Goal: Task Accomplishment & Management: Use online tool/utility

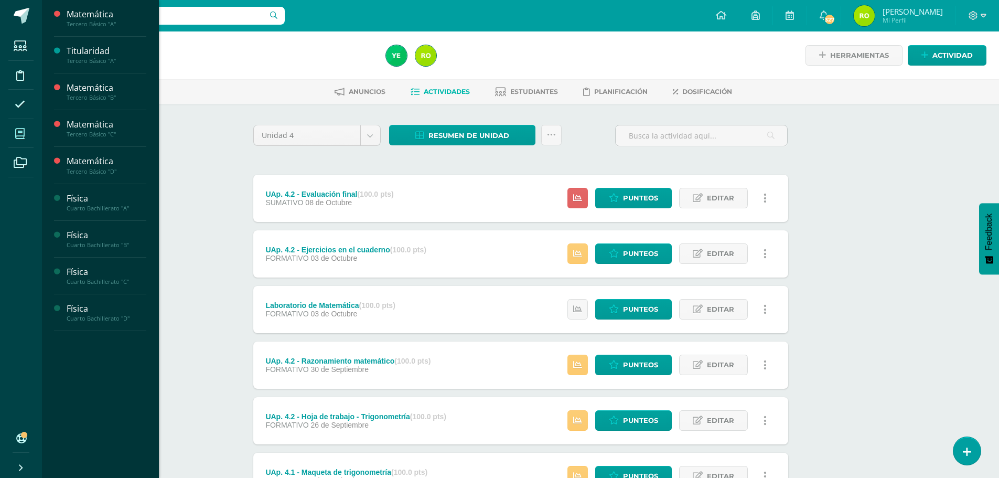
click at [13, 134] on span at bounding box center [20, 134] width 24 height 24
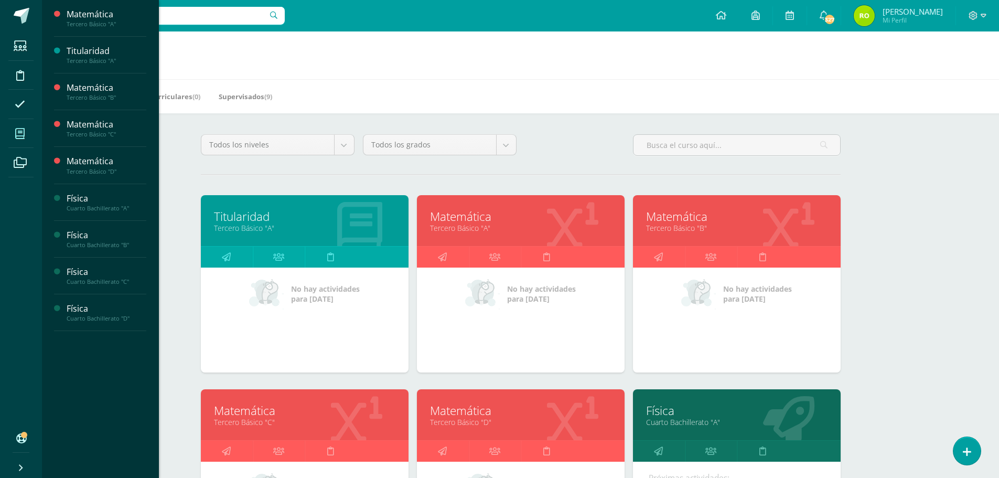
click at [699, 233] on link "Tercero Básico "B"" at bounding box center [737, 228] width 182 height 10
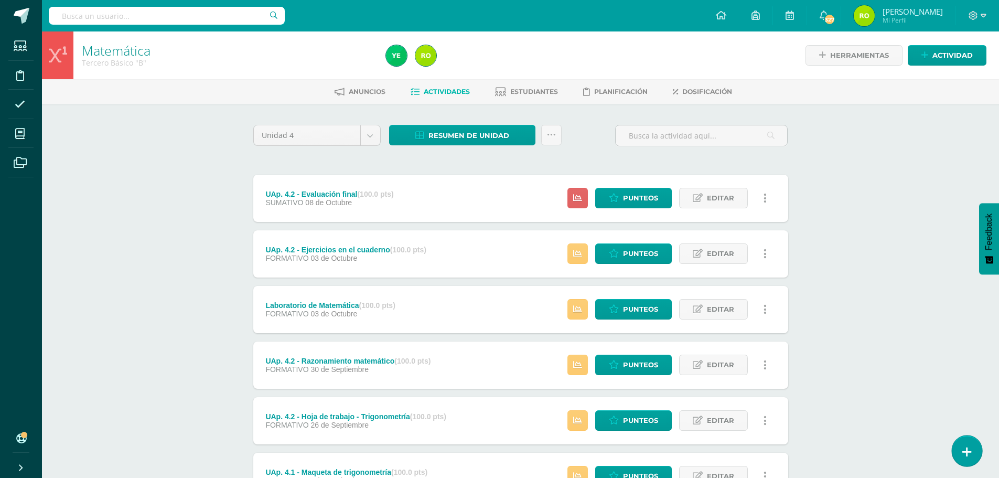
click at [969, 457] on icon at bounding box center [967, 452] width 9 height 12
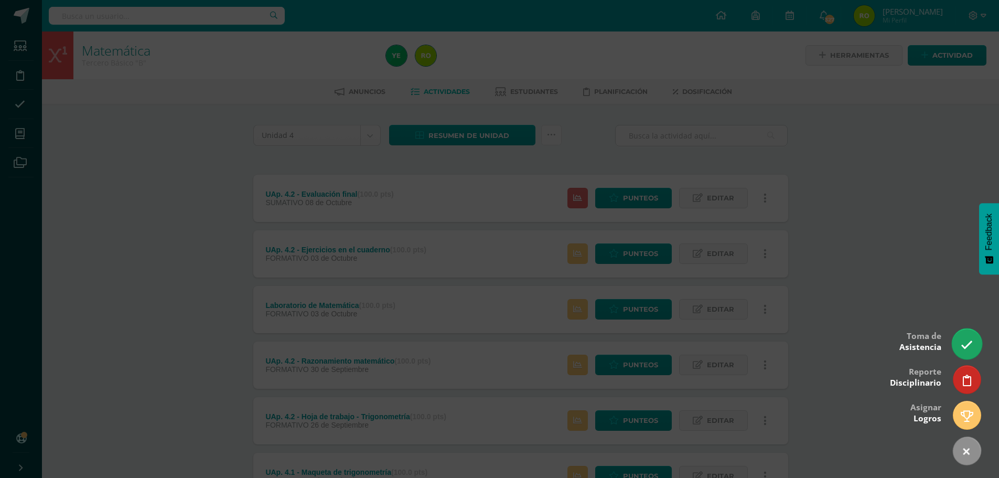
click at [969, 343] on icon at bounding box center [967, 345] width 12 height 12
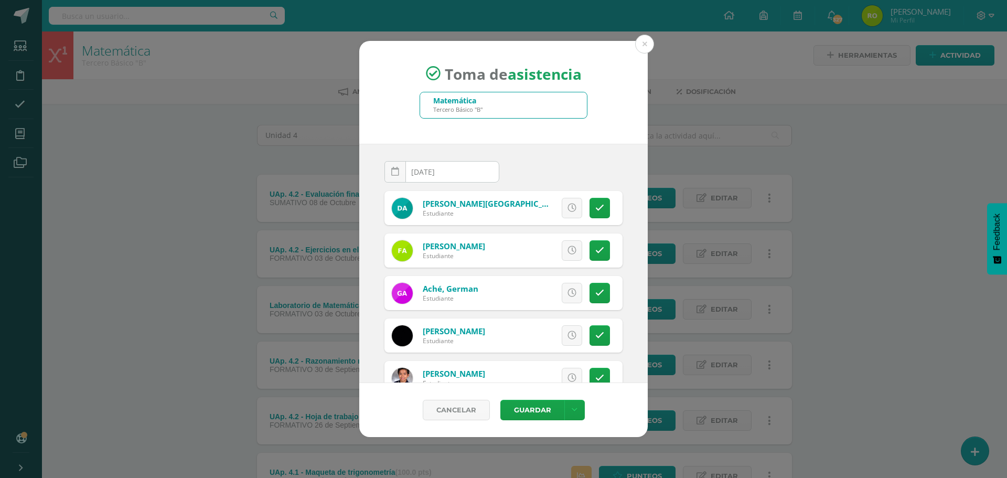
scroll to position [52, 0]
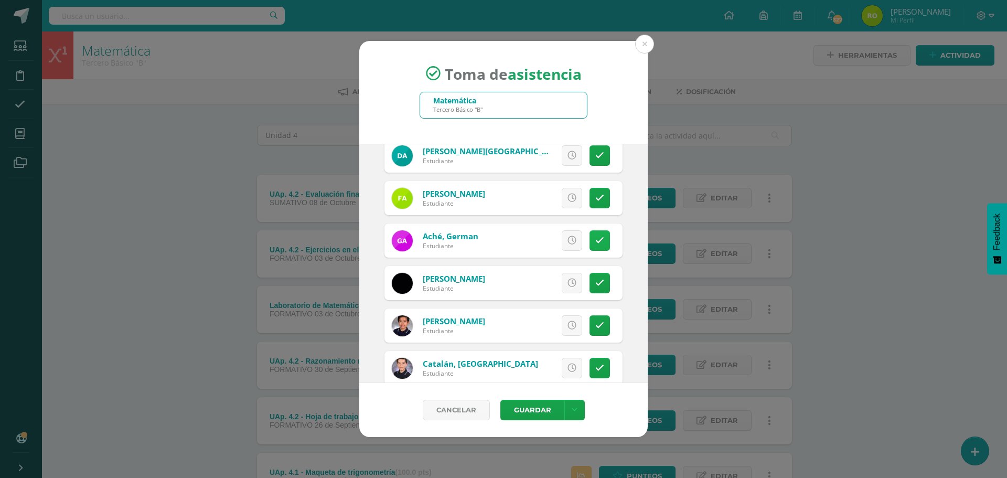
click at [596, 237] on icon at bounding box center [599, 240] width 9 height 9
click at [595, 284] on icon at bounding box center [599, 283] width 9 height 9
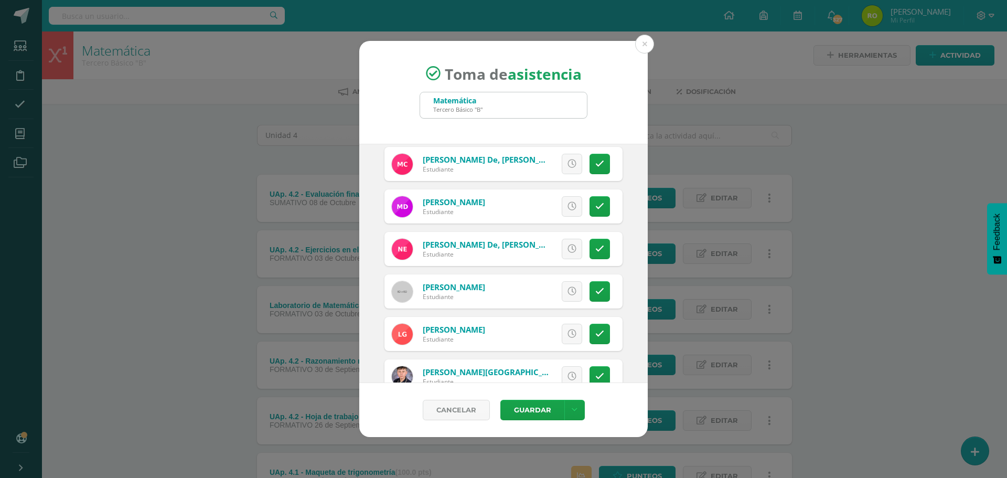
scroll to position [315, 0]
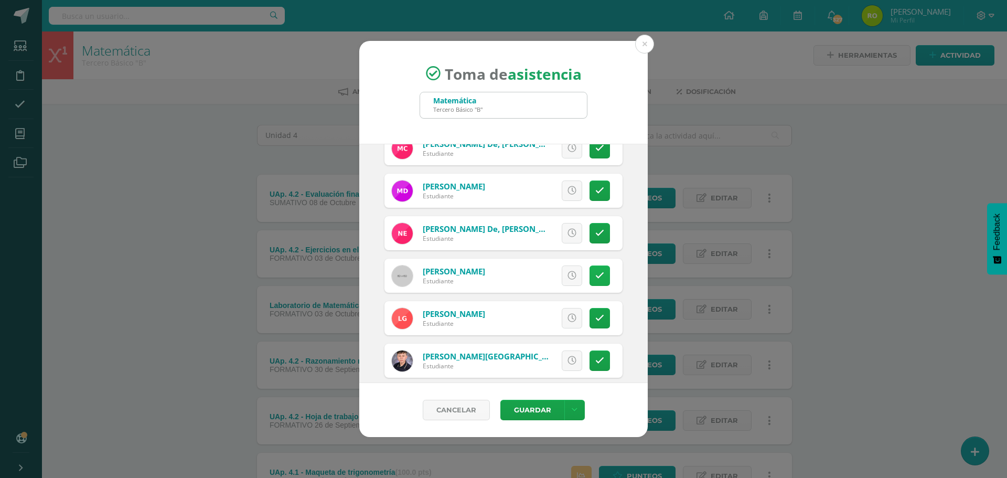
click at [595, 272] on icon at bounding box center [599, 275] width 9 height 9
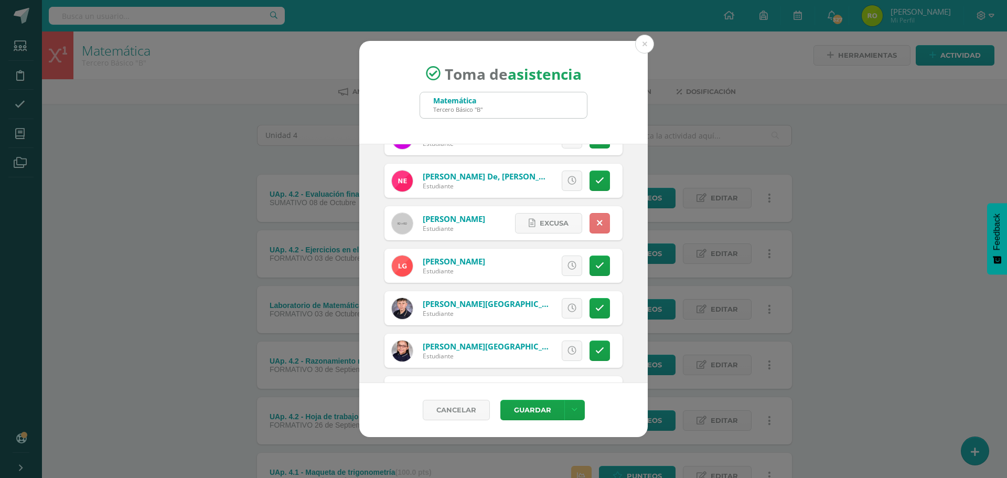
scroll to position [420, 0]
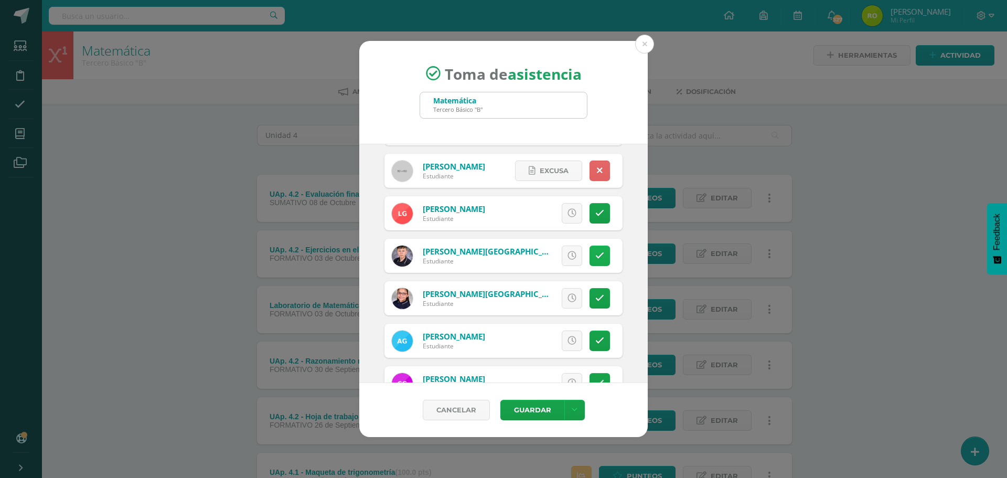
click at [595, 255] on icon at bounding box center [599, 255] width 9 height 9
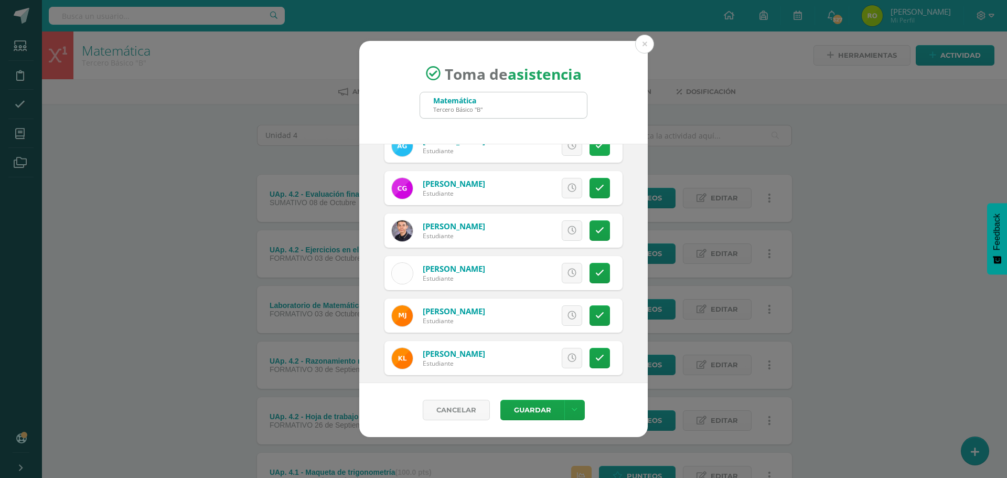
scroll to position [630, 0]
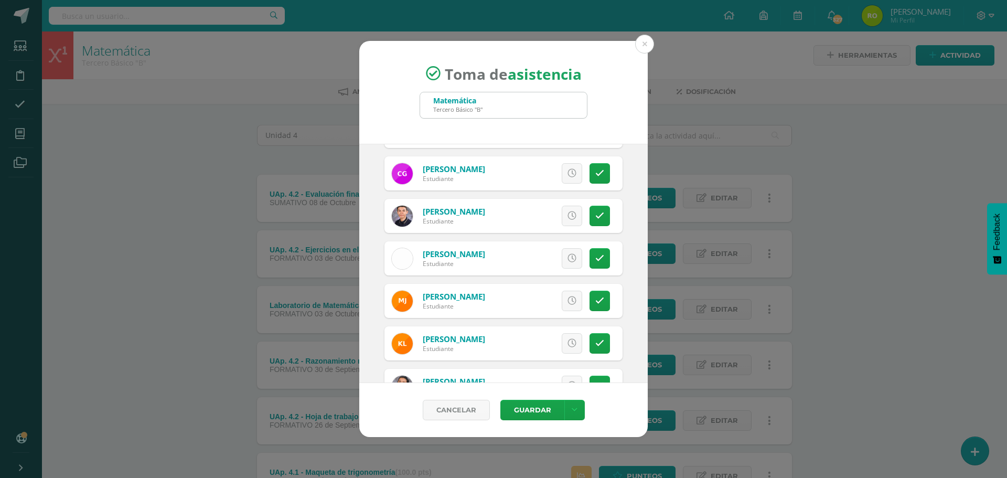
click at [595, 296] on icon at bounding box center [599, 300] width 9 height 9
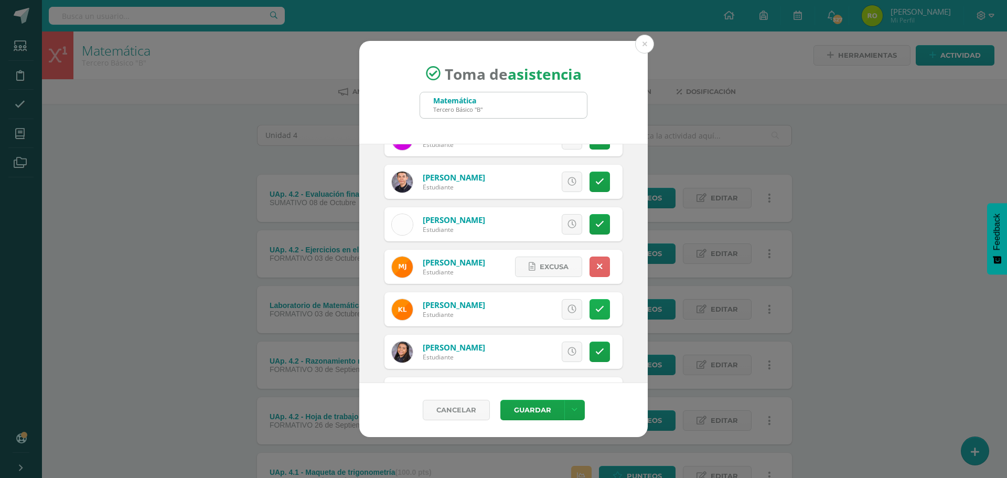
scroll to position [682, 0]
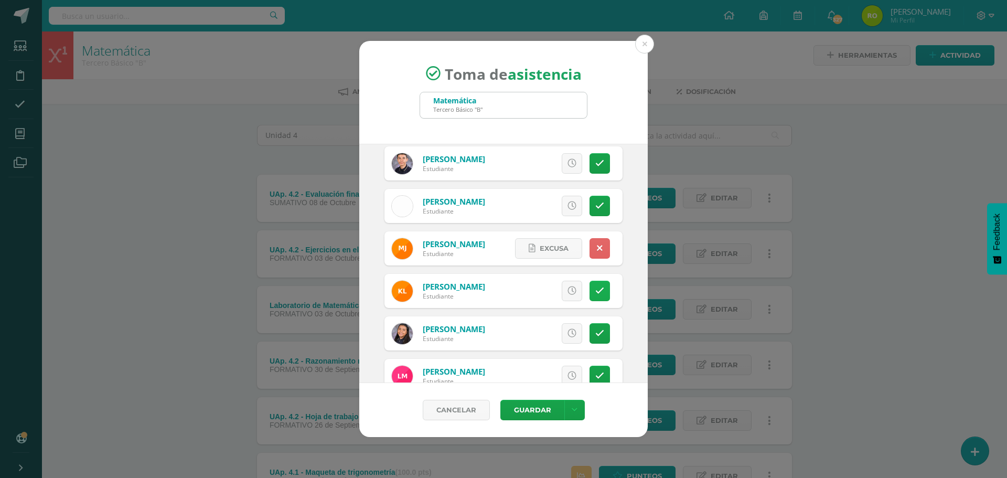
click at [590, 296] on link at bounding box center [600, 291] width 20 height 20
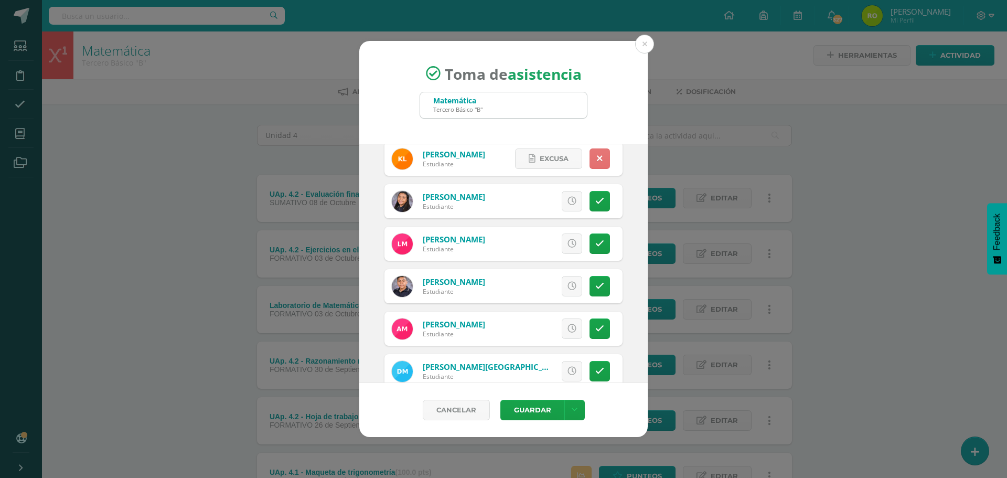
scroll to position [839, 0]
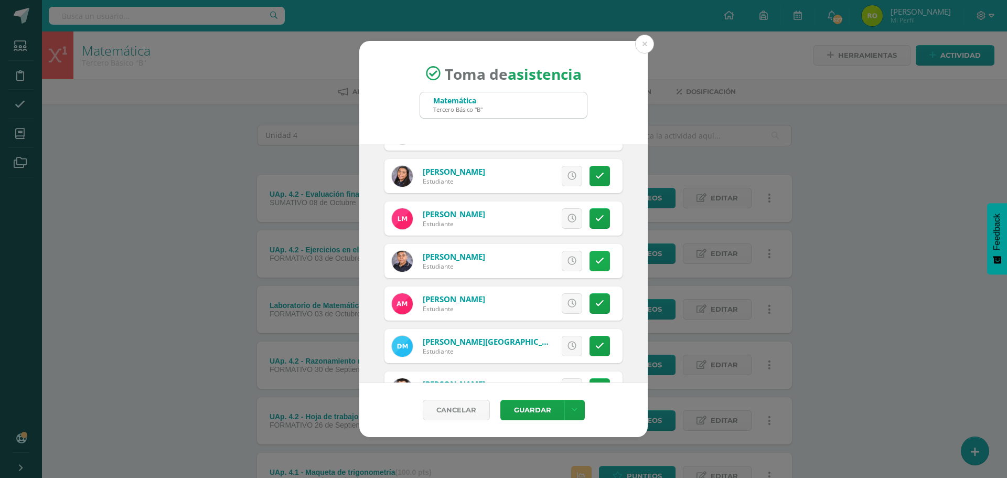
click at [595, 258] on icon at bounding box center [599, 261] width 9 height 9
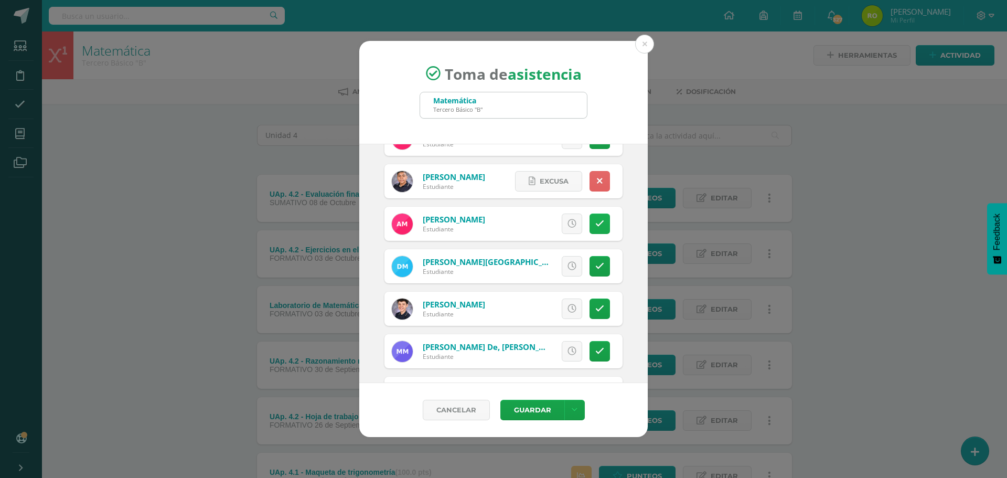
scroll to position [944, 0]
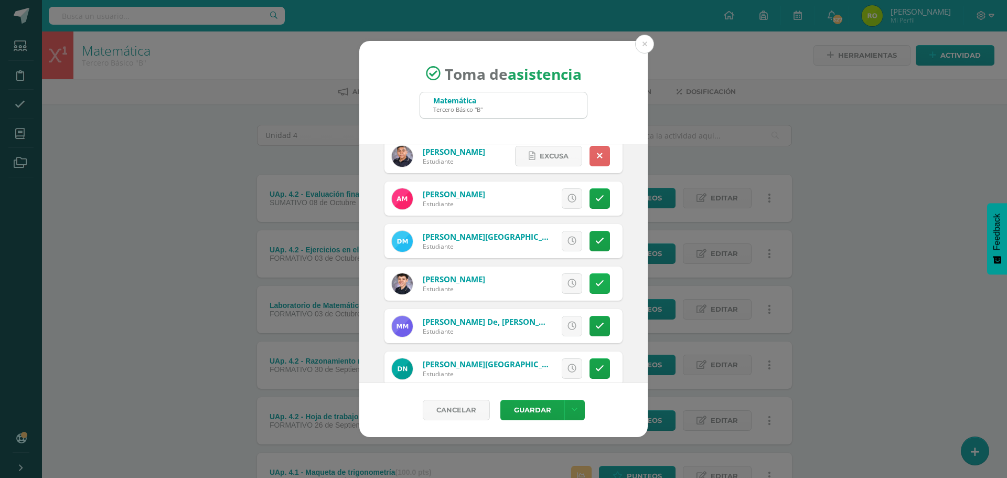
click at [595, 284] on icon at bounding box center [599, 283] width 9 height 9
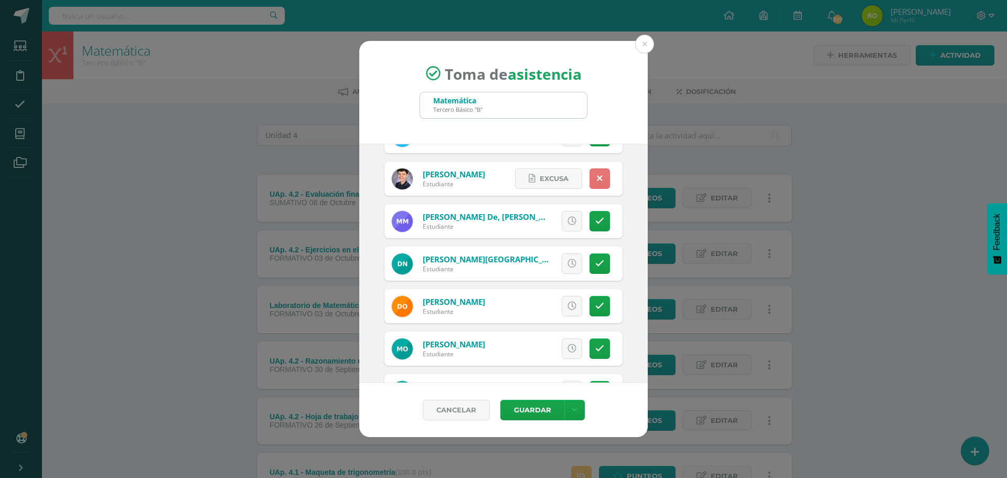
scroll to position [1102, 0]
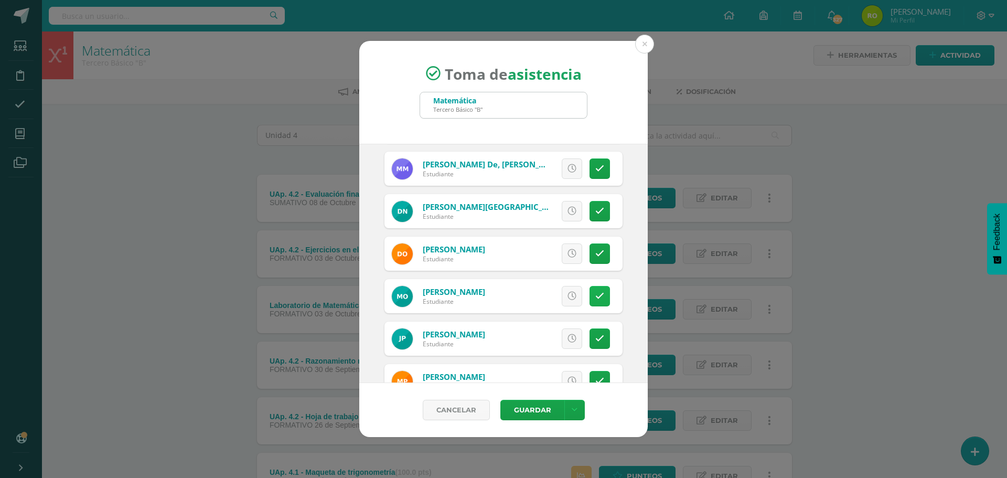
click at [595, 295] on icon at bounding box center [599, 296] width 9 height 9
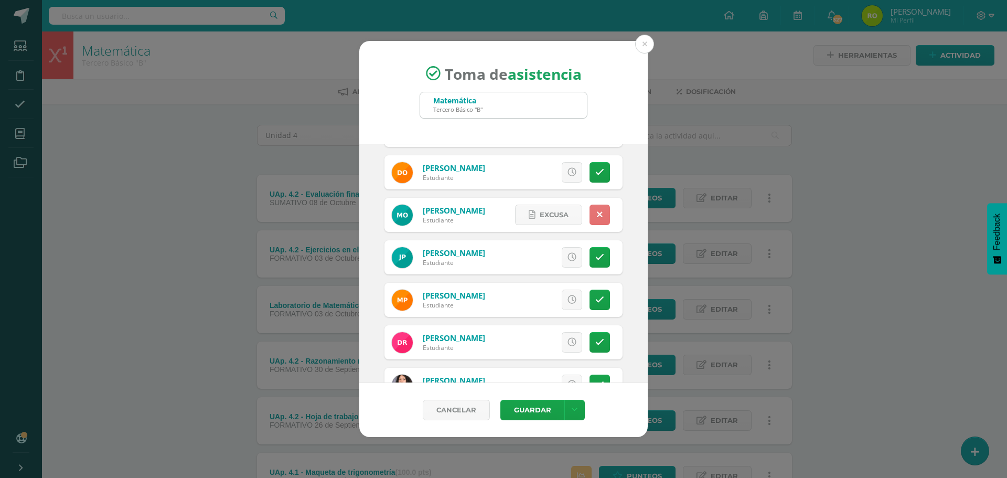
scroll to position [1207, 0]
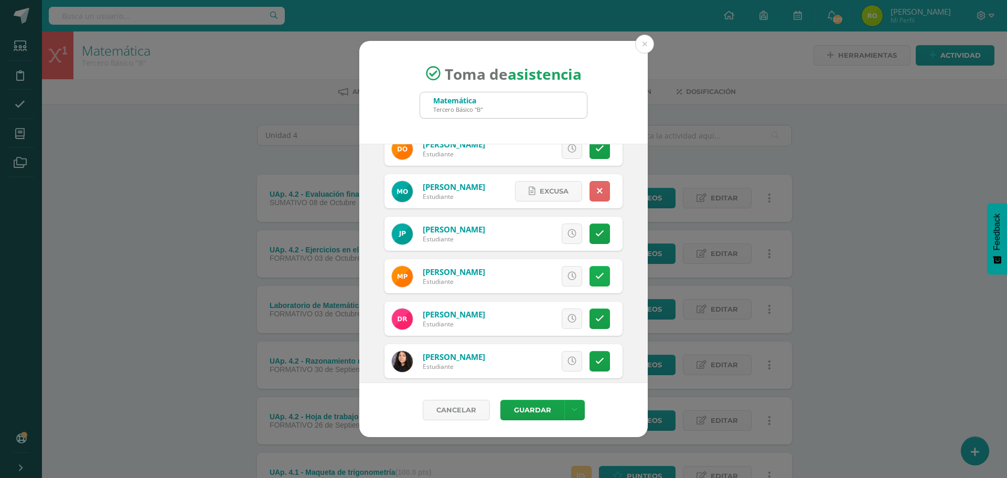
click at [595, 272] on icon at bounding box center [599, 276] width 9 height 9
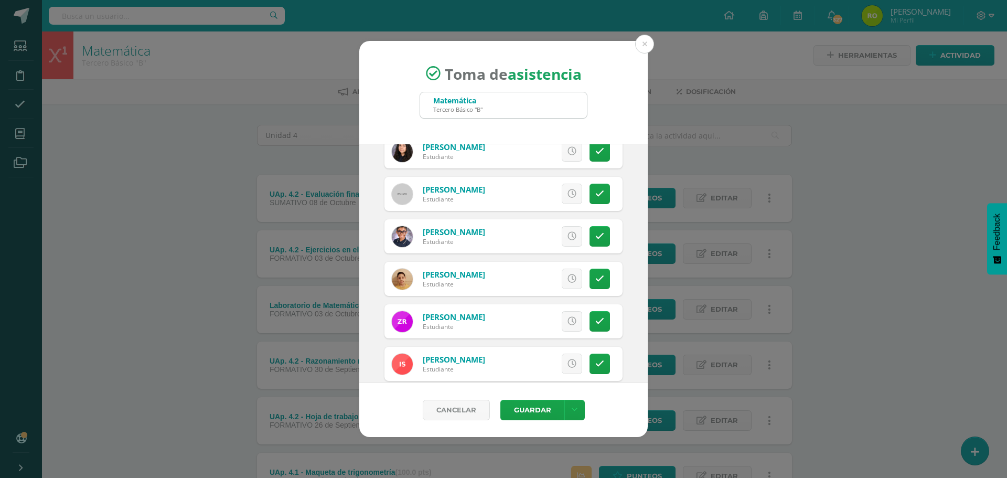
scroll to position [1469, 0]
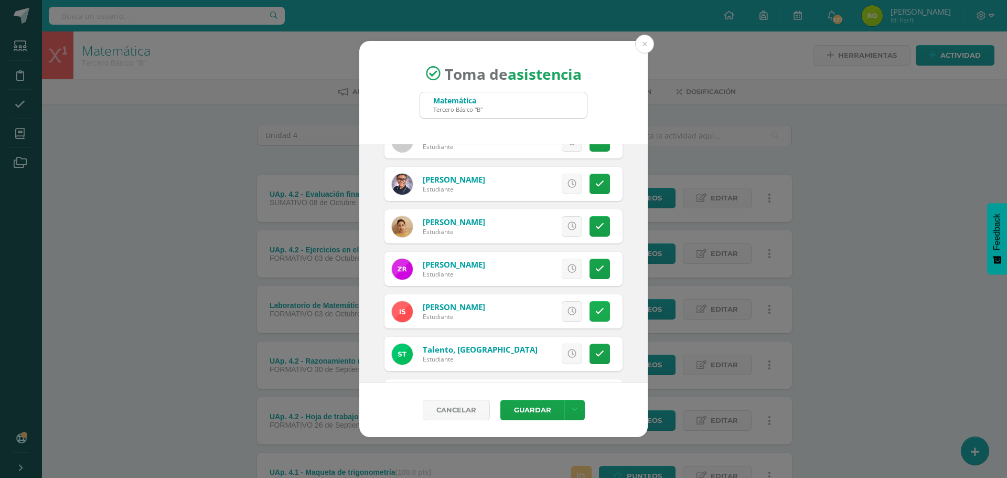
click at [595, 311] on icon at bounding box center [599, 311] width 9 height 9
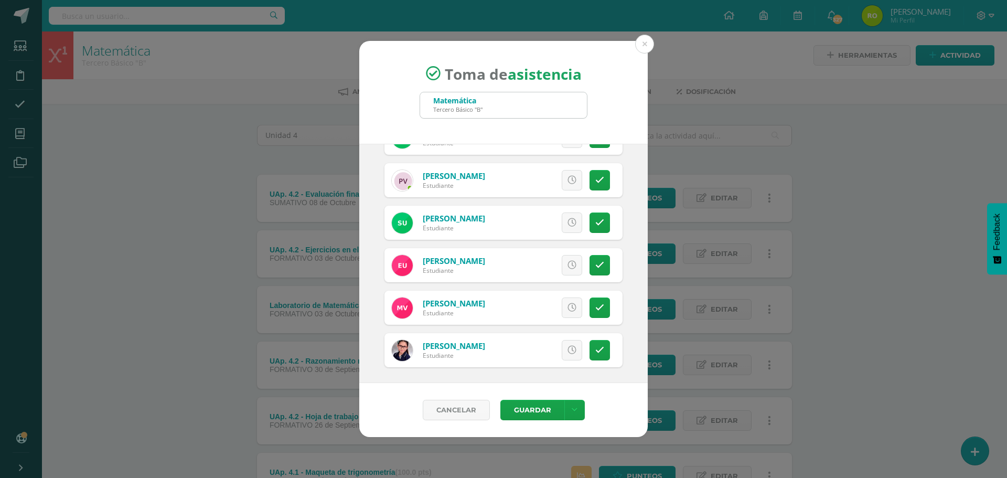
scroll to position [1687, 0]
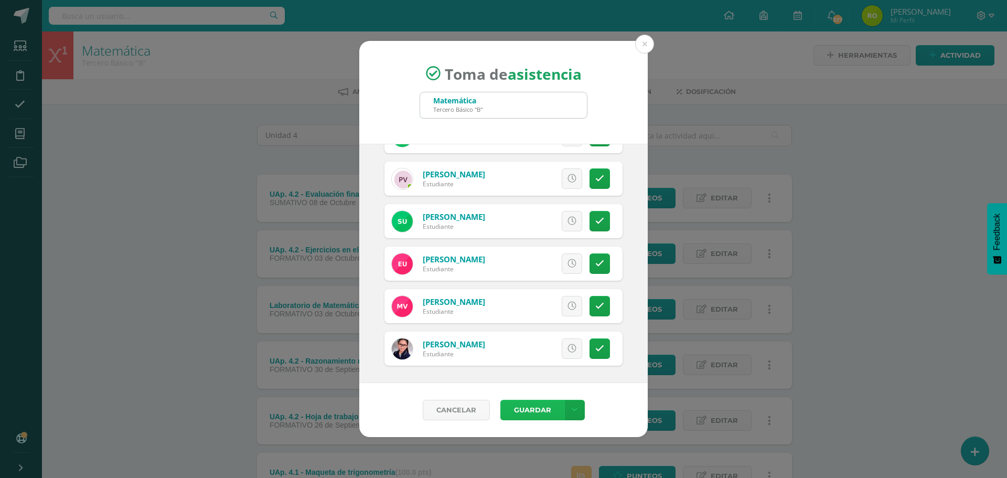
click at [530, 413] on button "Guardar" at bounding box center [532, 410] width 64 height 20
